Goal: Find specific page/section: Find specific page/section

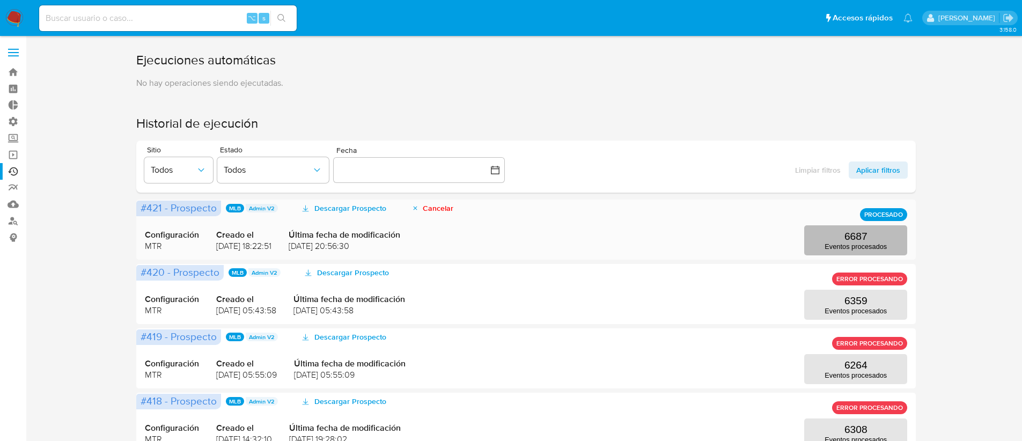
click at [847, 240] on p "6687" at bounding box center [855, 237] width 23 height 12
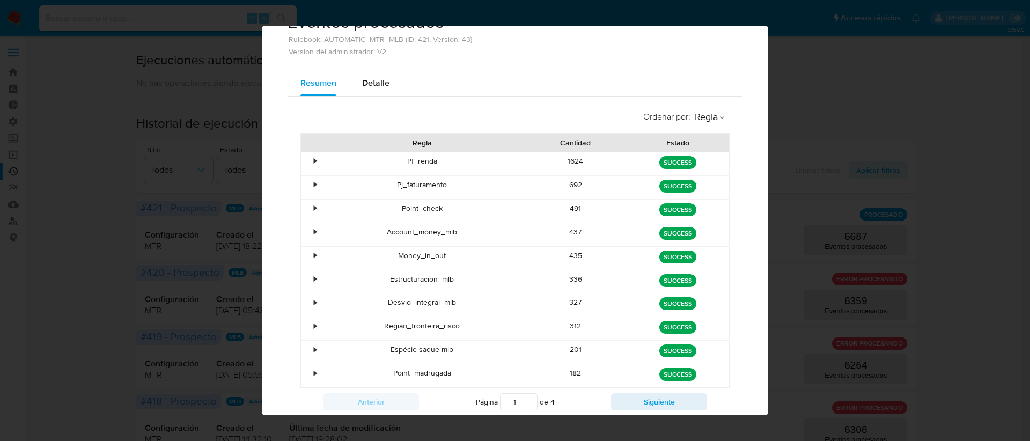
scroll to position [73, 0]
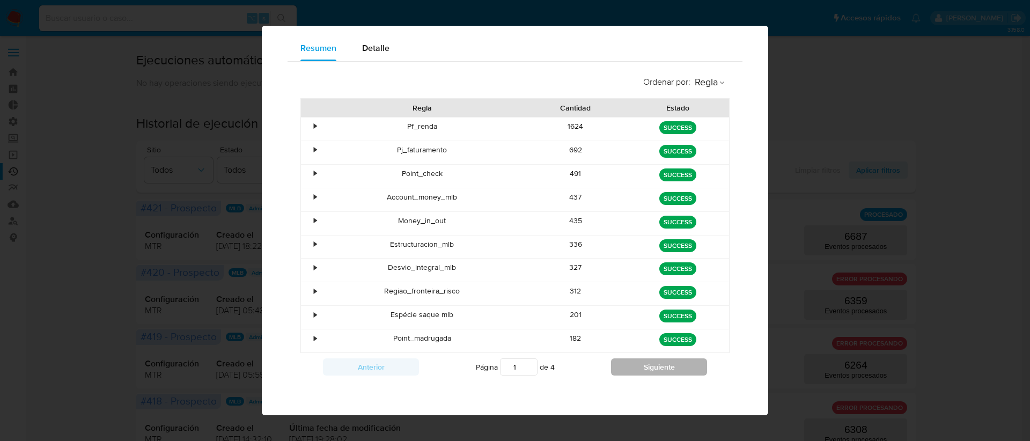
click at [647, 362] on button "Siguiente" at bounding box center [659, 366] width 96 height 17
click at [647, 363] on button "Siguiente" at bounding box center [659, 366] width 96 height 17
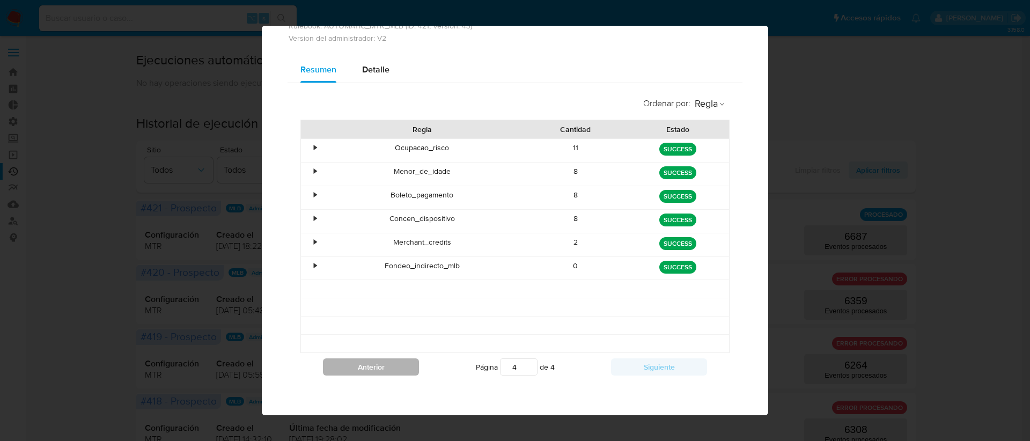
click at [406, 369] on button "Anterior" at bounding box center [371, 366] width 96 height 17
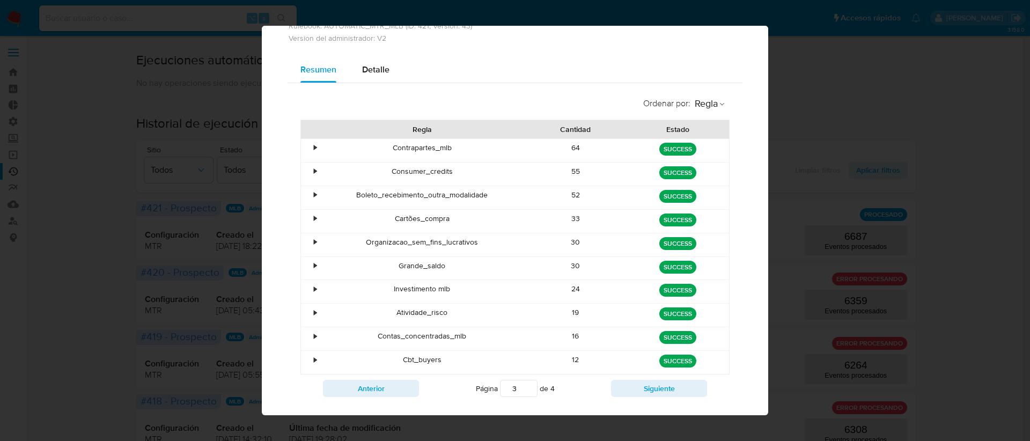
click at [377, 398] on div "Anterior Página 3 de 4 Siguiente" at bounding box center [514, 388] width 429 height 28
click at [380, 388] on button "Anterior" at bounding box center [371, 388] width 96 height 17
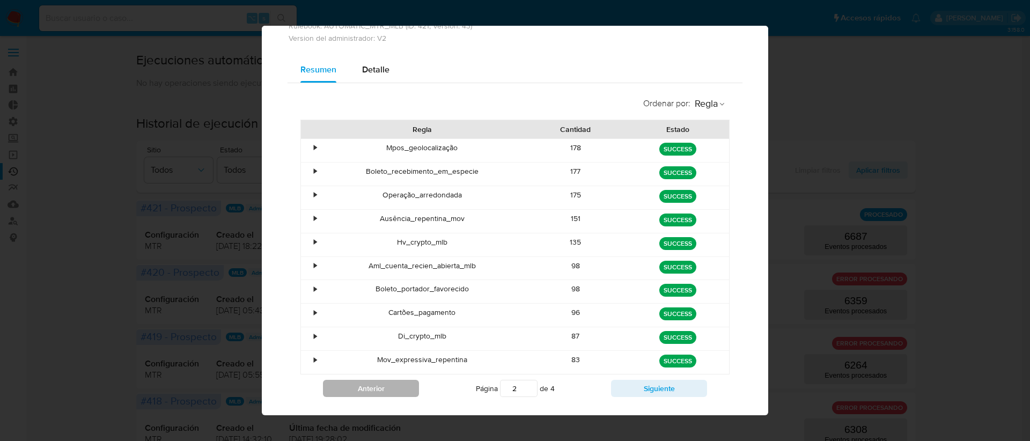
click at [379, 388] on button "Anterior" at bounding box center [371, 388] width 96 height 17
type input "1"
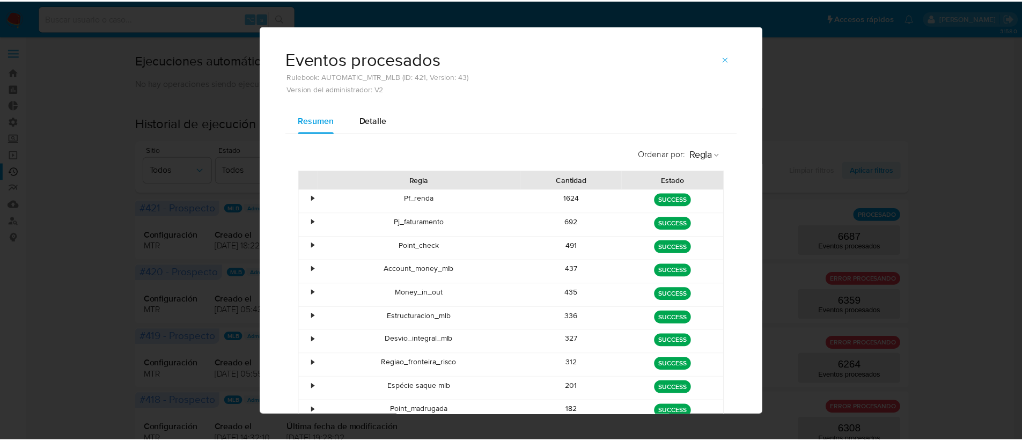
scroll to position [0, 0]
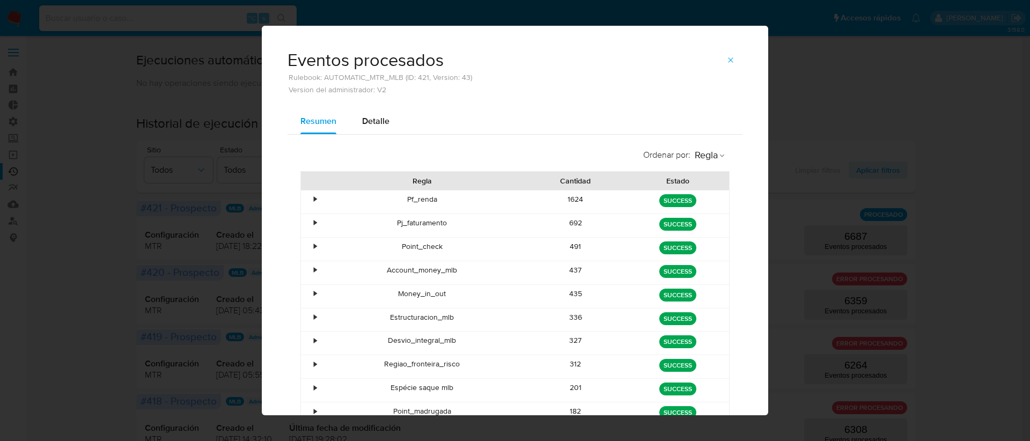
click at [729, 59] on icon "button" at bounding box center [730, 60] width 9 height 9
